Goal: Task Accomplishment & Management: Use online tool/utility

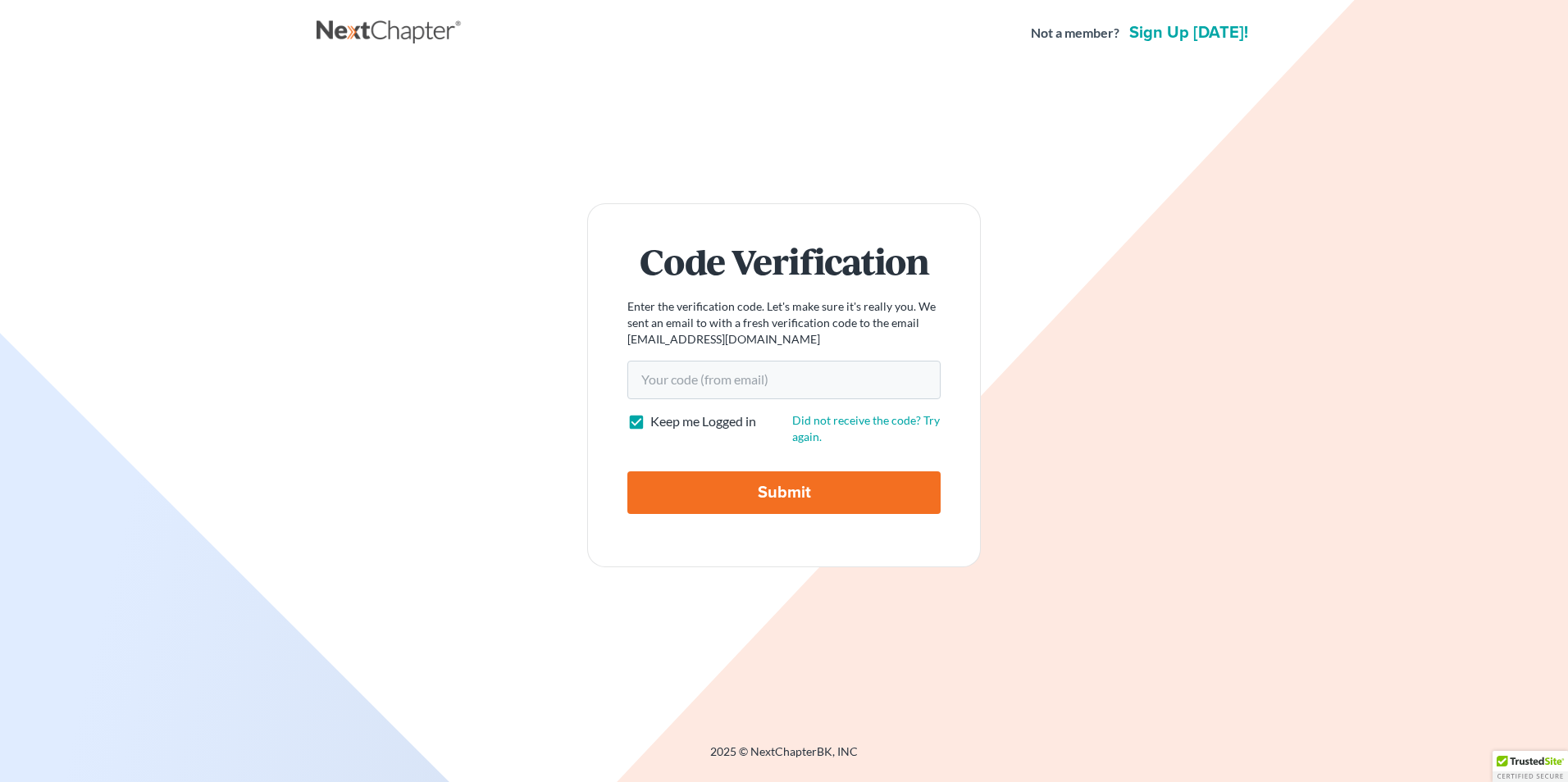
click at [1064, 196] on div "Code Verification Enter the verification code. Let's make sure it's really you.…" at bounding box center [783, 386] width 934 height 638
click at [662, 378] on input "Your code(from email)" at bounding box center [784, 379] width 314 height 38
paste input "0015ae"
type input "0015ae"
click at [792, 492] on input "Submit" at bounding box center [784, 493] width 314 height 43
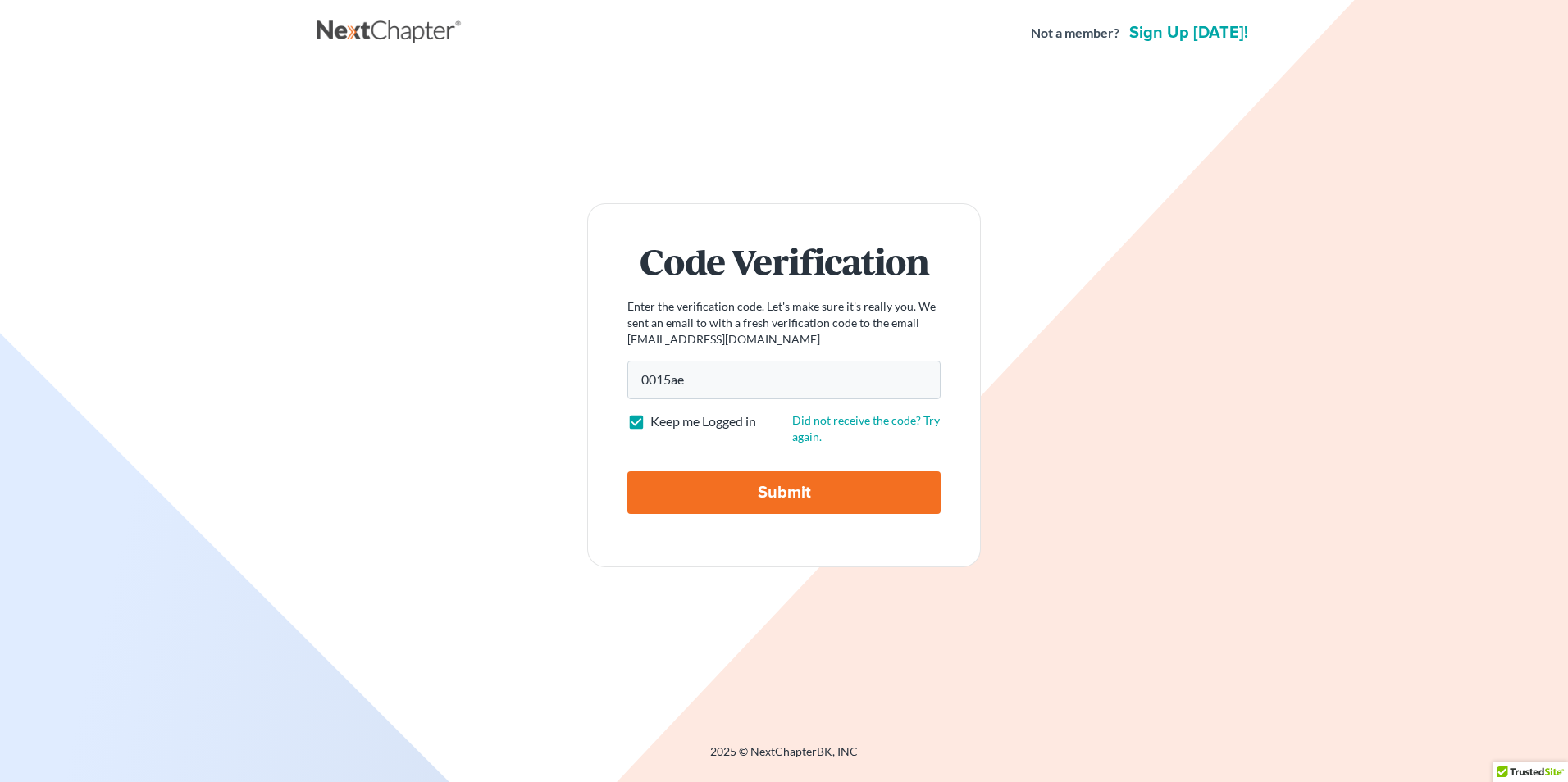
type input "Thinking..."
